Goal: Information Seeking & Learning: Learn about a topic

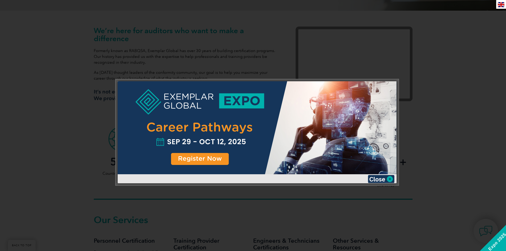
scroll to position [168, 0]
click at [384, 180] on img at bounding box center [381, 179] width 27 height 8
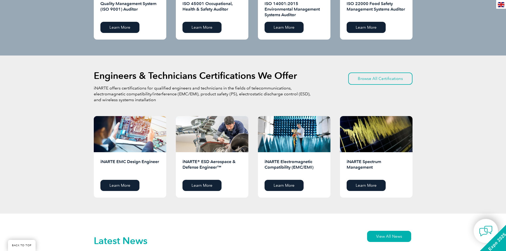
scroll to position [619, 0]
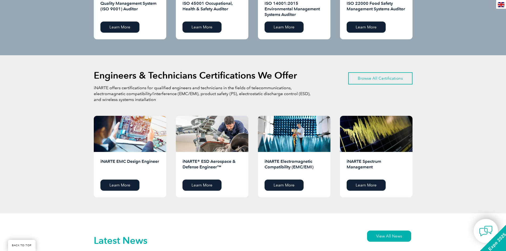
click at [366, 80] on link "Browse All Certifications" at bounding box center [380, 78] width 64 height 12
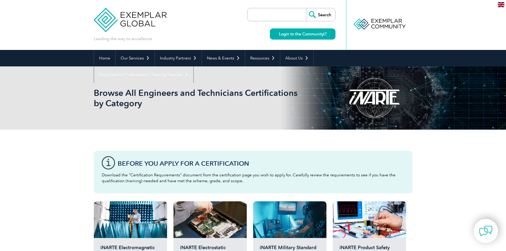
click at [256, 16] on input "search" at bounding box center [278, 14] width 56 height 13
type input "ISO27001"
click at [306, 8] on input "Search" at bounding box center [320, 14] width 29 height 13
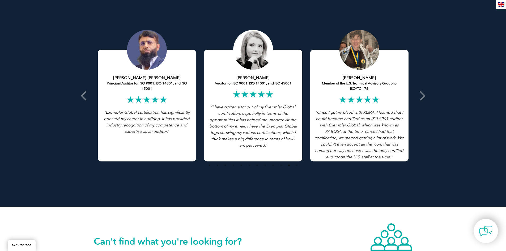
scroll to position [1036, 0]
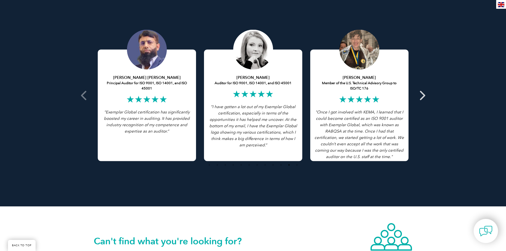
click at [425, 95] on icon at bounding box center [422, 95] width 7 height 0
click at [422, 95] on icon at bounding box center [422, 95] width 7 height 0
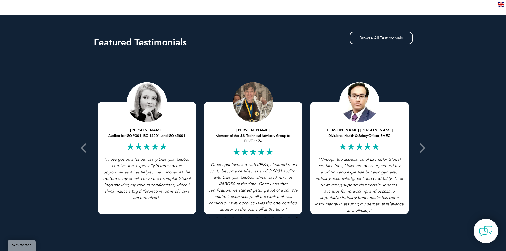
scroll to position [983, 0]
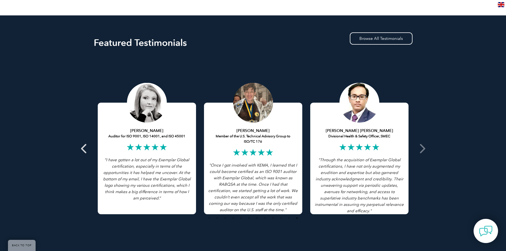
click at [86, 148] on icon at bounding box center [84, 148] width 7 height 0
click at [423, 148] on icon at bounding box center [422, 148] width 7 height 0
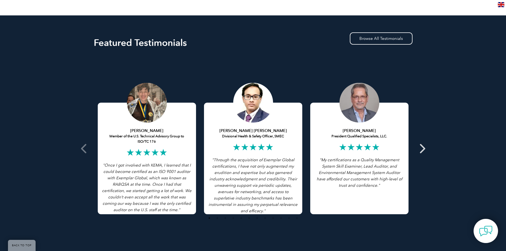
click at [424, 148] on icon at bounding box center [422, 148] width 7 height 0
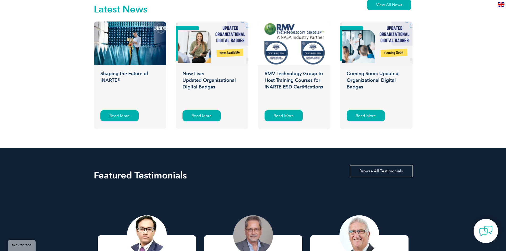
scroll to position [850, 0]
click at [379, 176] on link "Browse All Testimonials" at bounding box center [381, 171] width 63 height 12
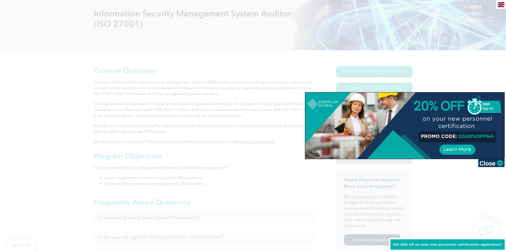
scroll to position [80, 0]
click at [491, 161] on img at bounding box center [491, 163] width 27 height 8
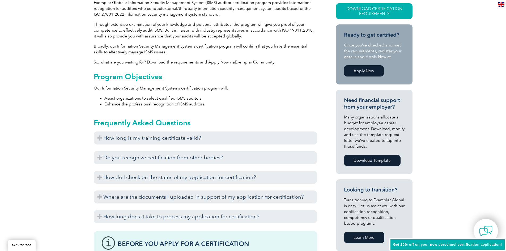
scroll to position [159, 0]
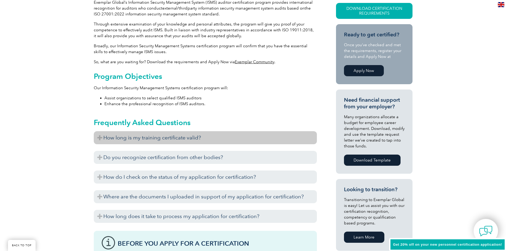
click at [101, 137] on h3 "How long is my training certificate valid?" at bounding box center [205, 137] width 223 height 13
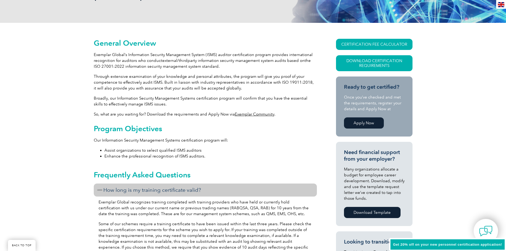
scroll to position [107, 0]
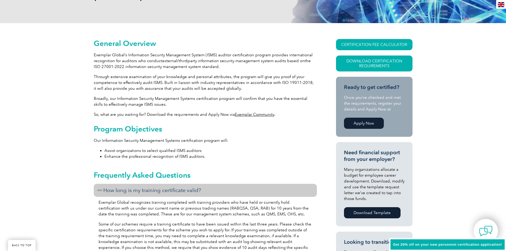
click at [368, 125] on link "Apply Now" at bounding box center [364, 123] width 40 height 11
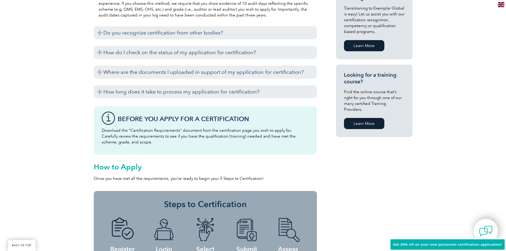
scroll to position [347, 0]
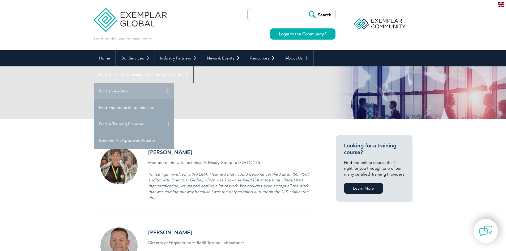
click at [174, 83] on link "Find an Auditor" at bounding box center [134, 91] width 80 height 16
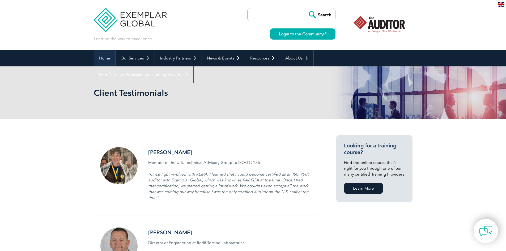
click at [102, 60] on link "Home" at bounding box center [104, 58] width 21 height 16
